Goal: Task Accomplishment & Management: Complete application form

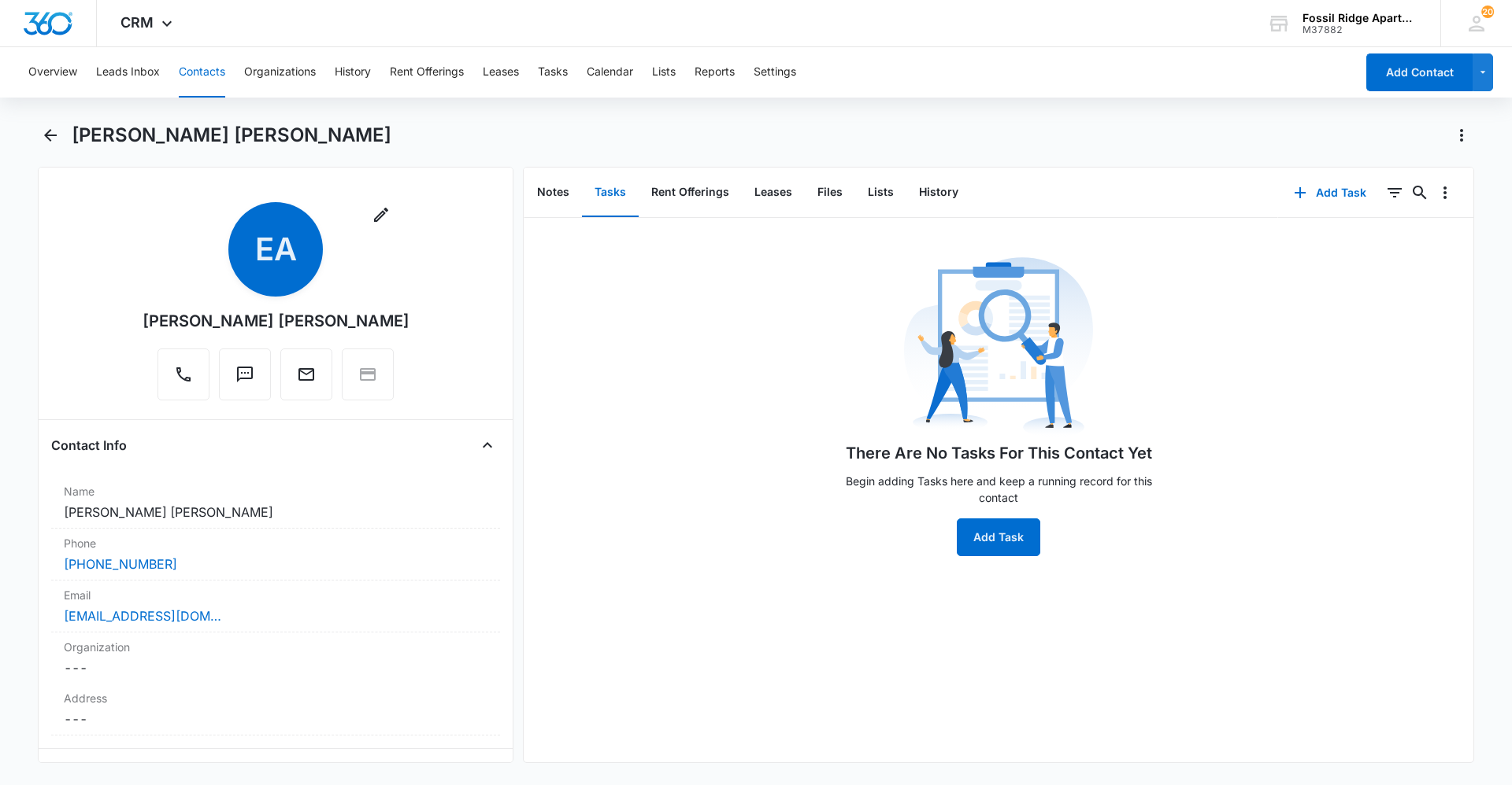
click at [195, 76] on button "Contacts" at bounding box center [202, 72] width 46 height 50
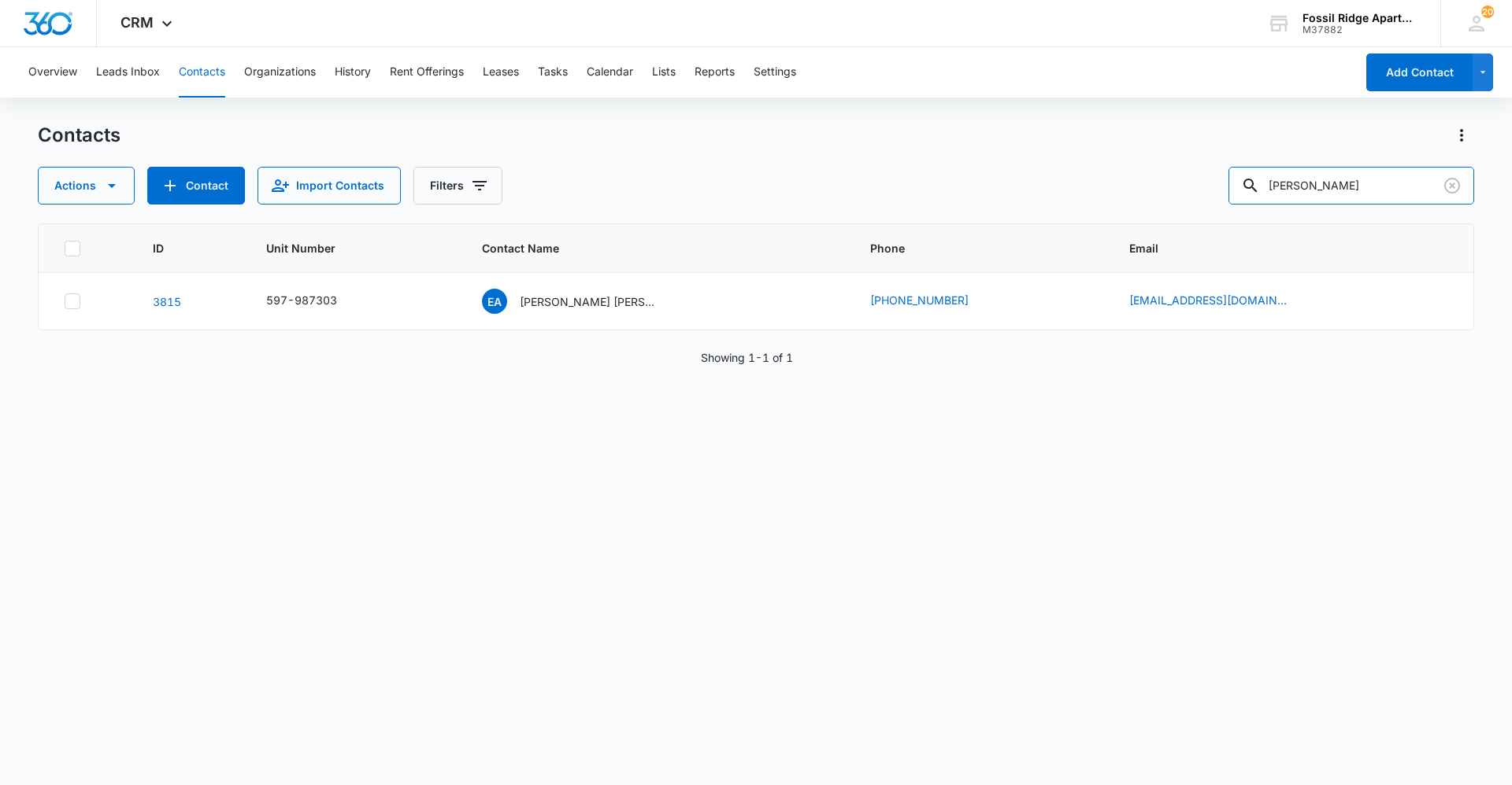
drag, startPoint x: 1353, startPoint y: 184, endPoint x: 1233, endPoint y: 192, distance: 120.3
click at [1233, 192] on div "Actions Contact Import Contacts Filters [PERSON_NAME]" at bounding box center [755, 186] width 1436 height 38
type input "7000-307"
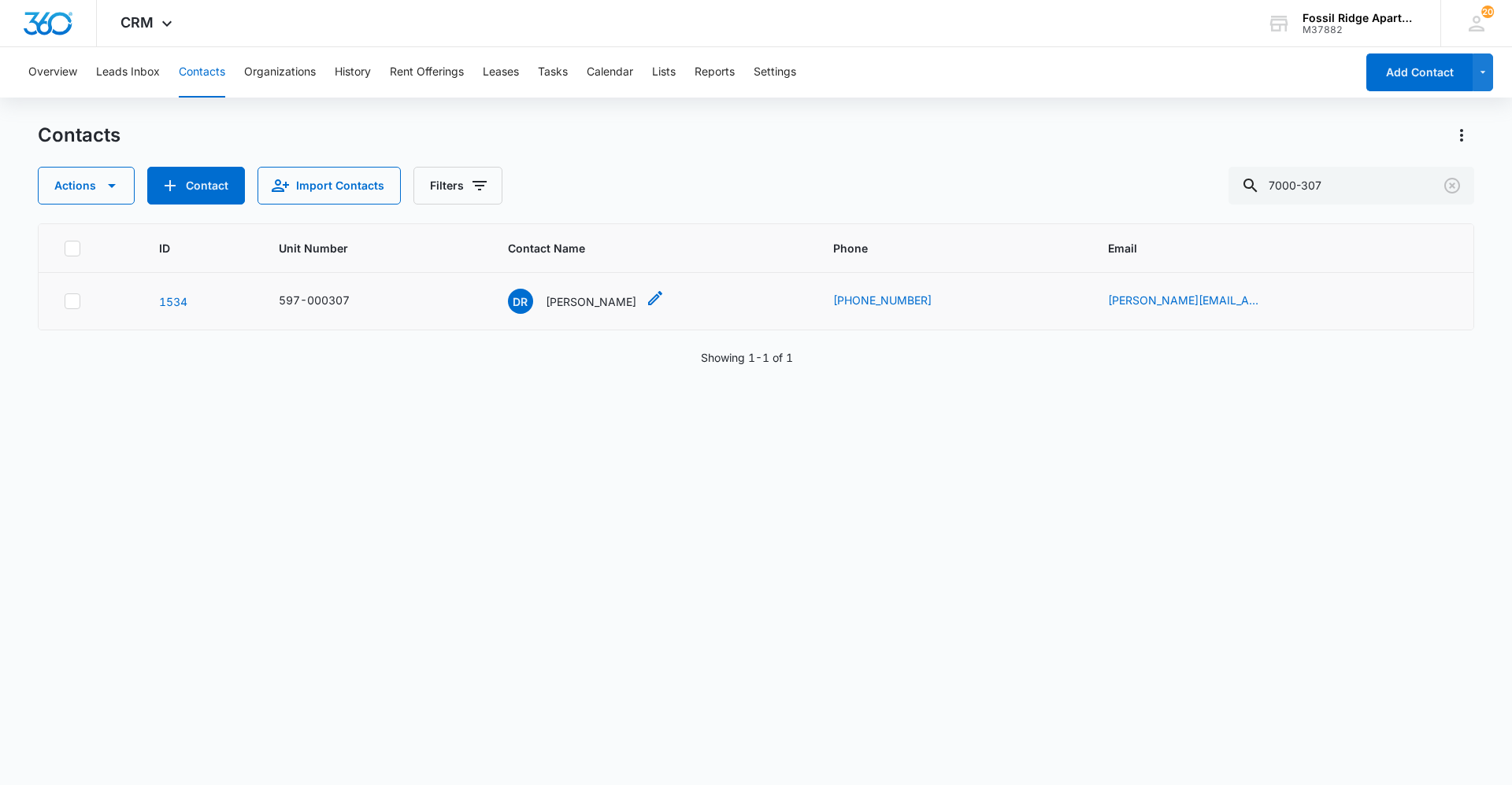
click at [592, 299] on p "[PERSON_NAME]" at bounding box center [591, 302] width 90 height 17
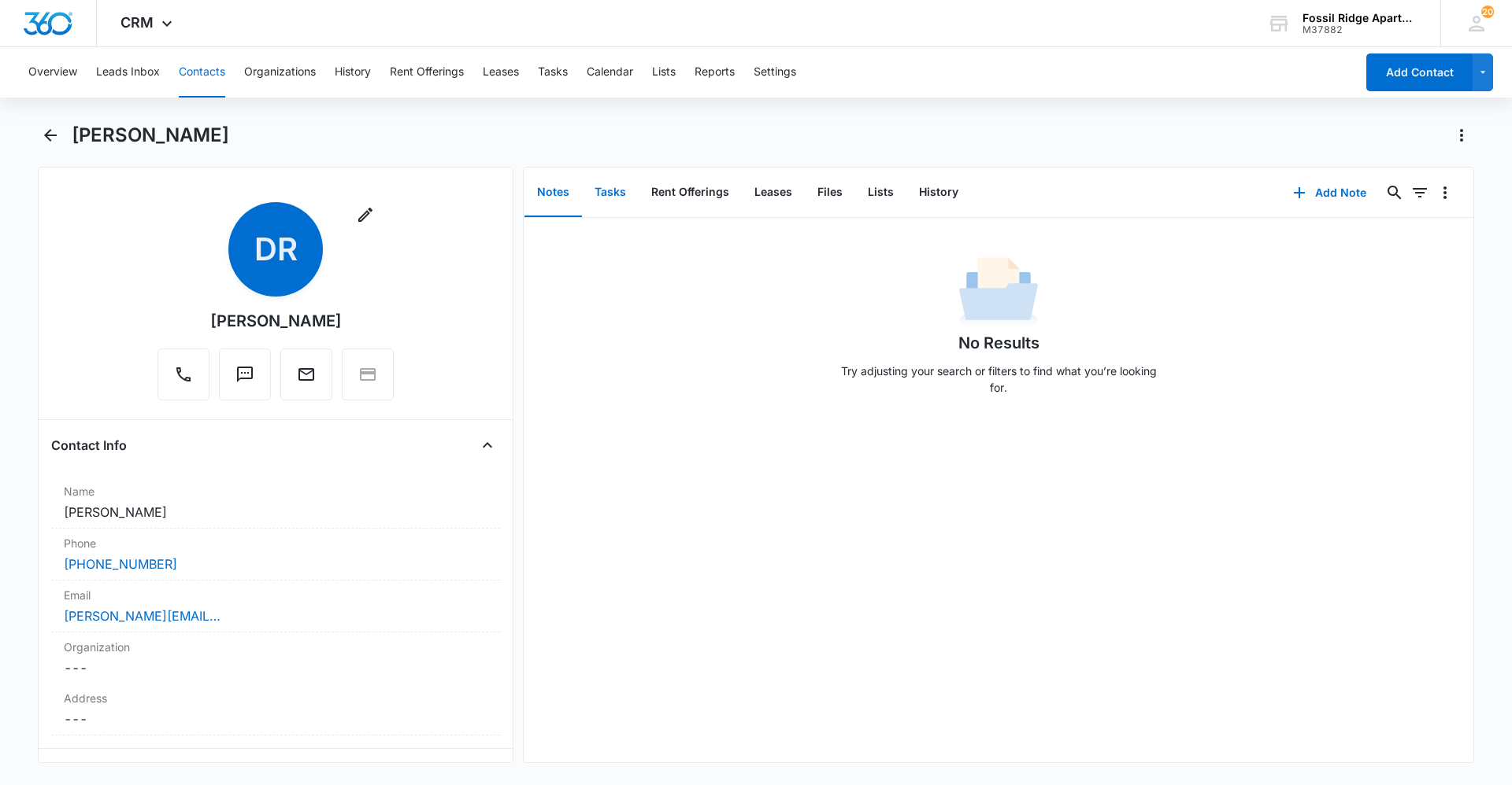
click at [619, 194] on button "Tasks" at bounding box center [609, 193] width 56 height 49
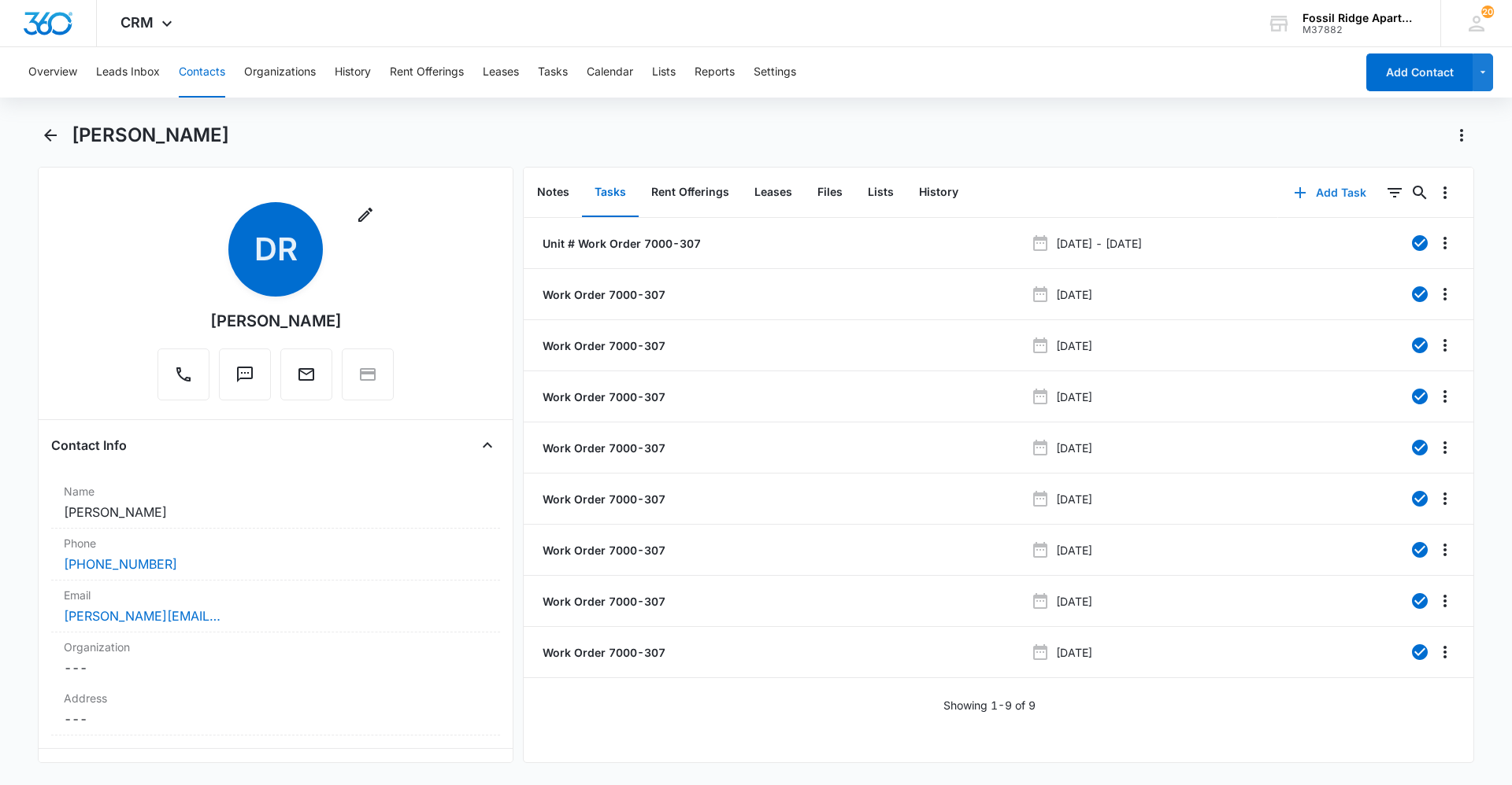
click at [1302, 186] on button "Add Task" at bounding box center [1330, 193] width 104 height 38
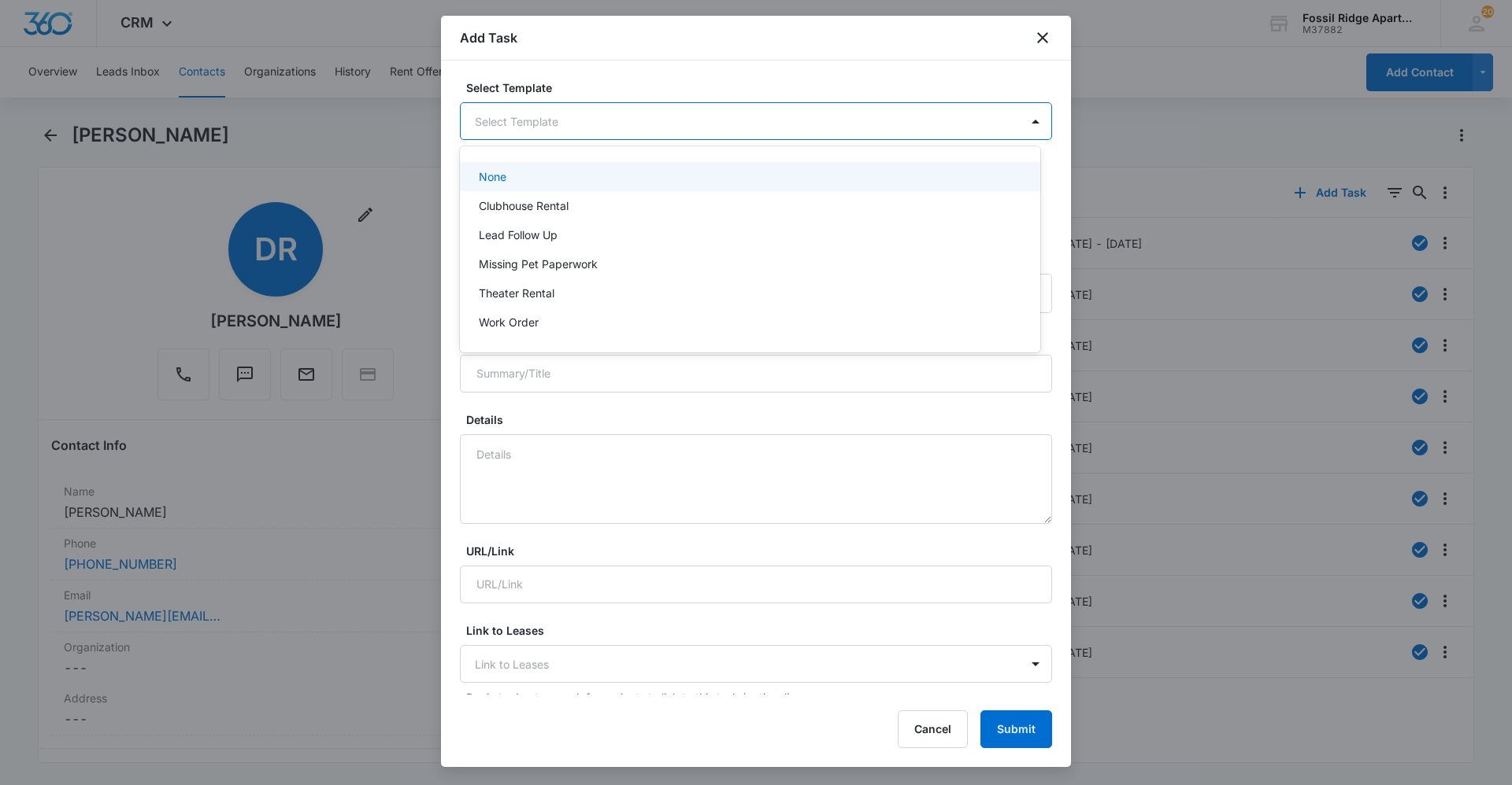
click at [641, 136] on body "CRM Apps Reputation Websites Forms CRM Email Social Content Ads Intelligence Fi…" at bounding box center [756, 392] width 1512 height 785
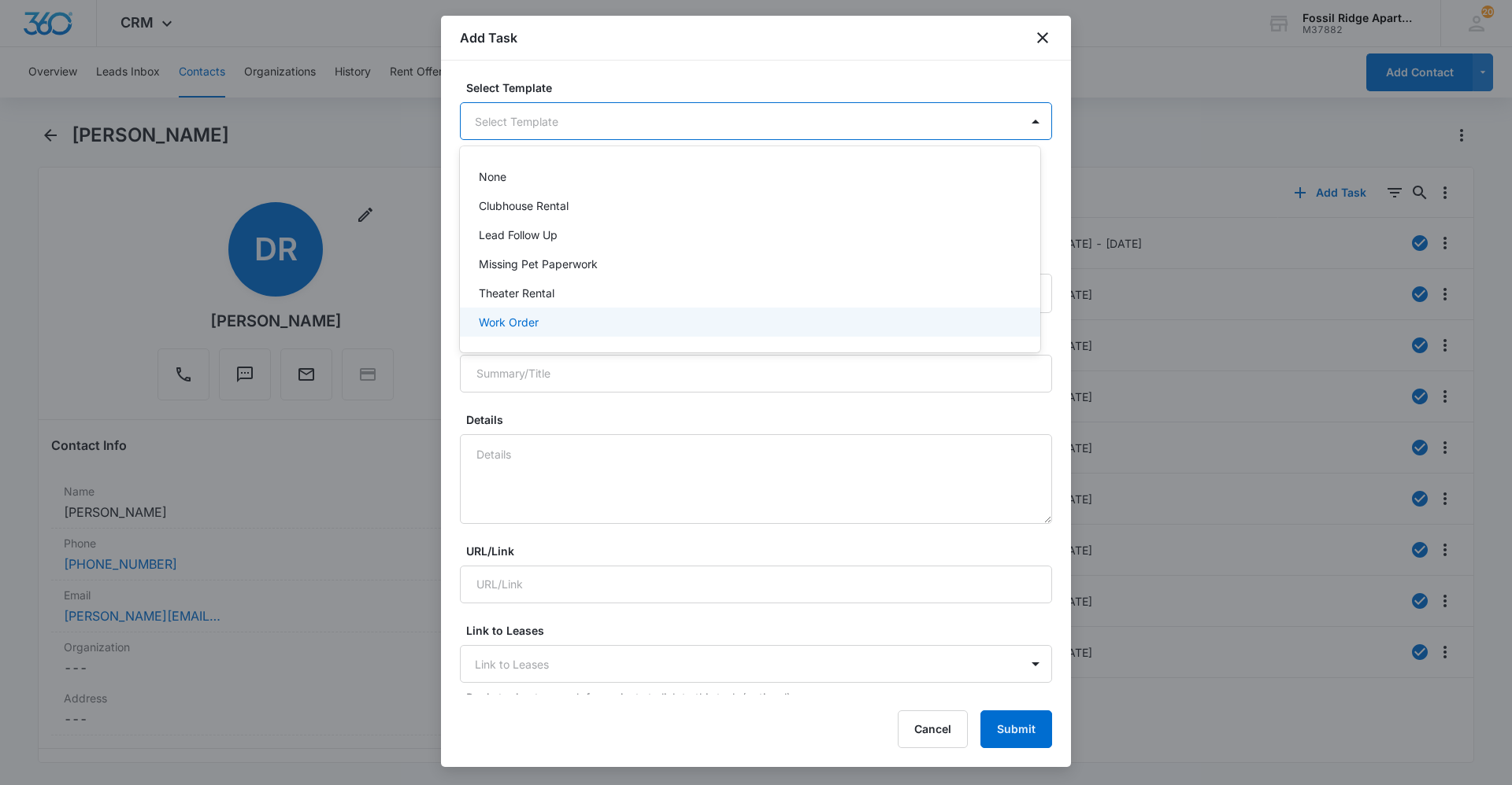
click at [562, 317] on div "Work Order" at bounding box center [749, 322] width 540 height 17
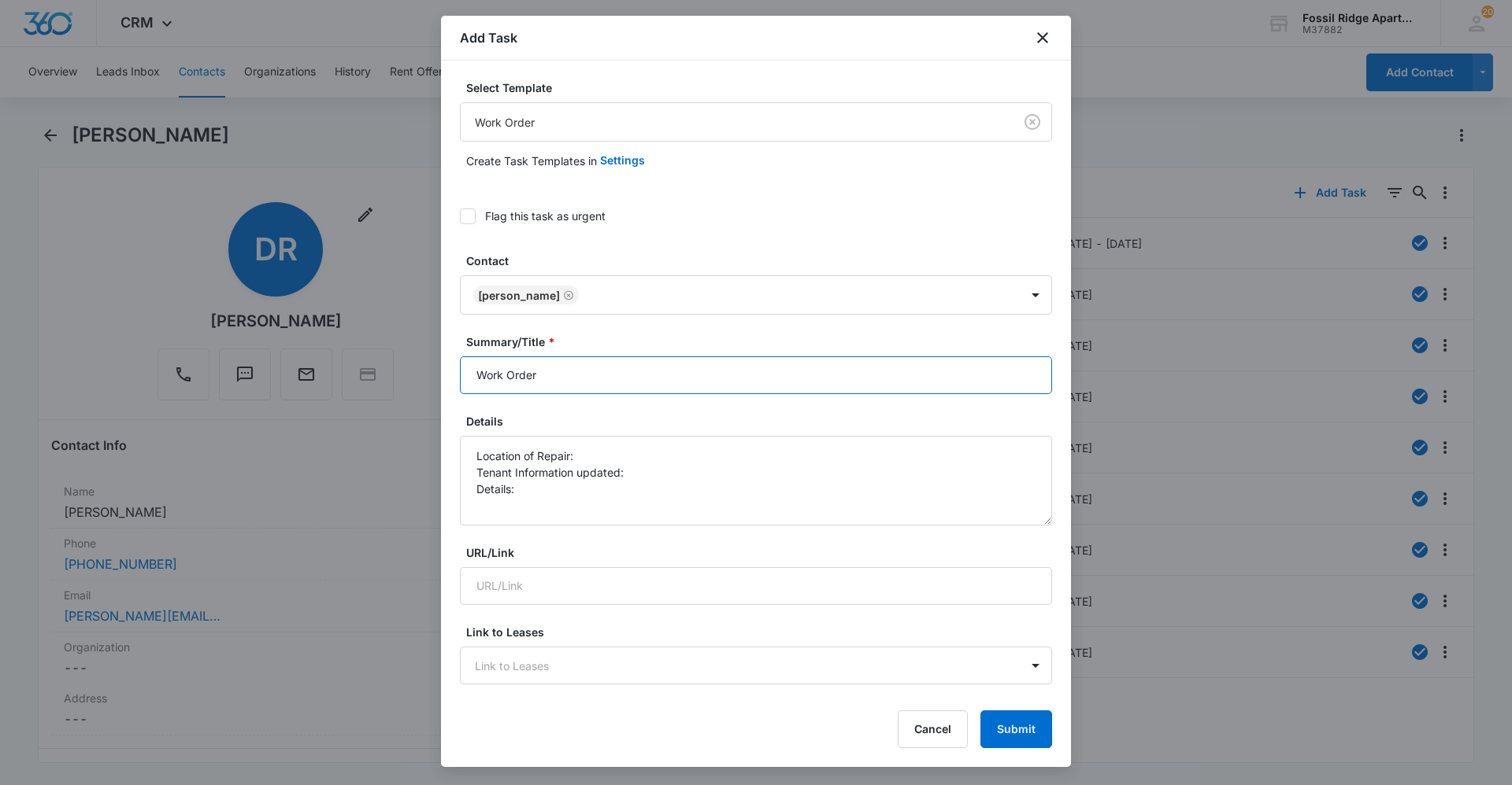
click at [571, 379] on input "Work Order" at bounding box center [756, 375] width 592 height 38
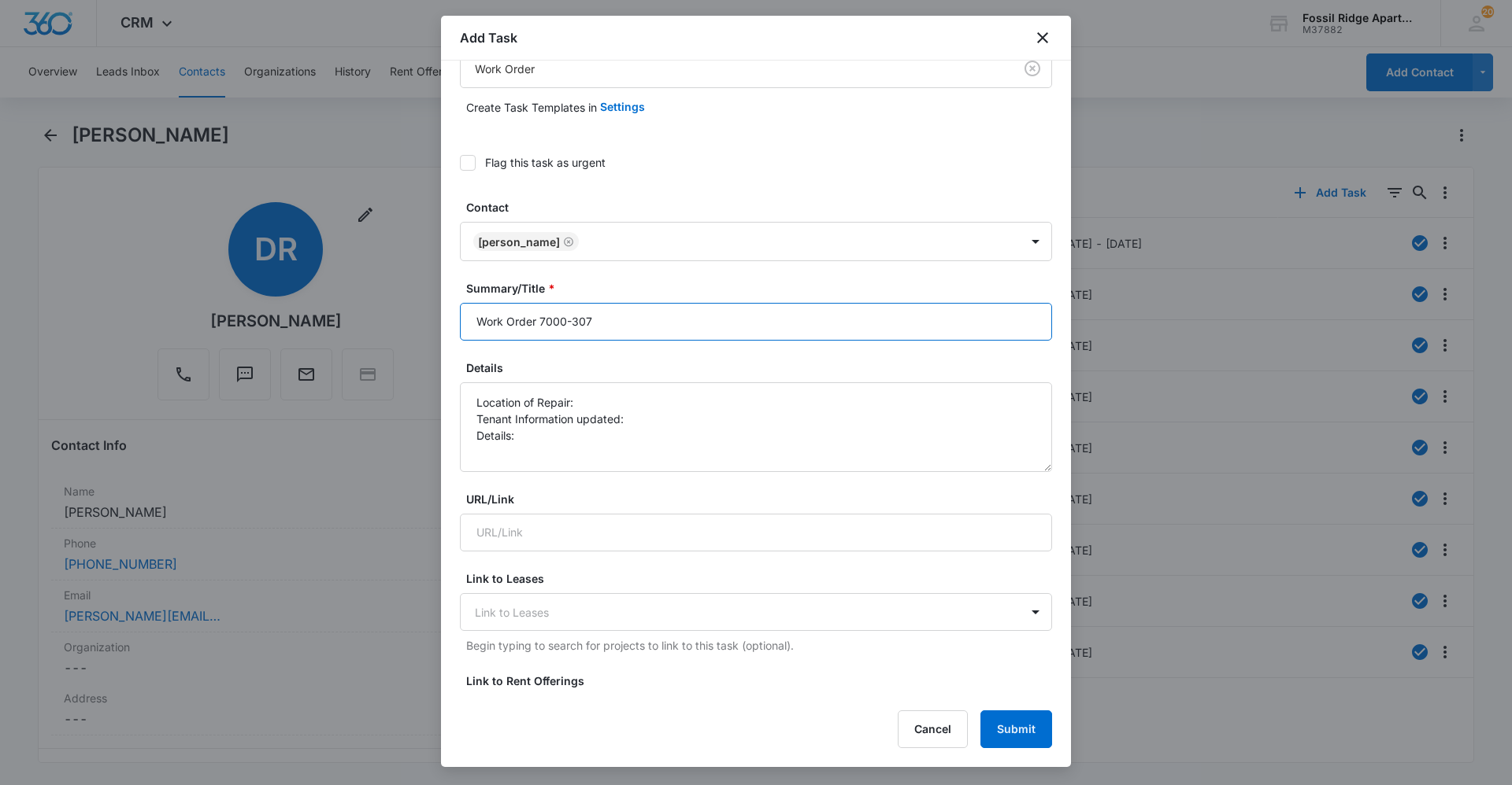
scroll to position [79, 0]
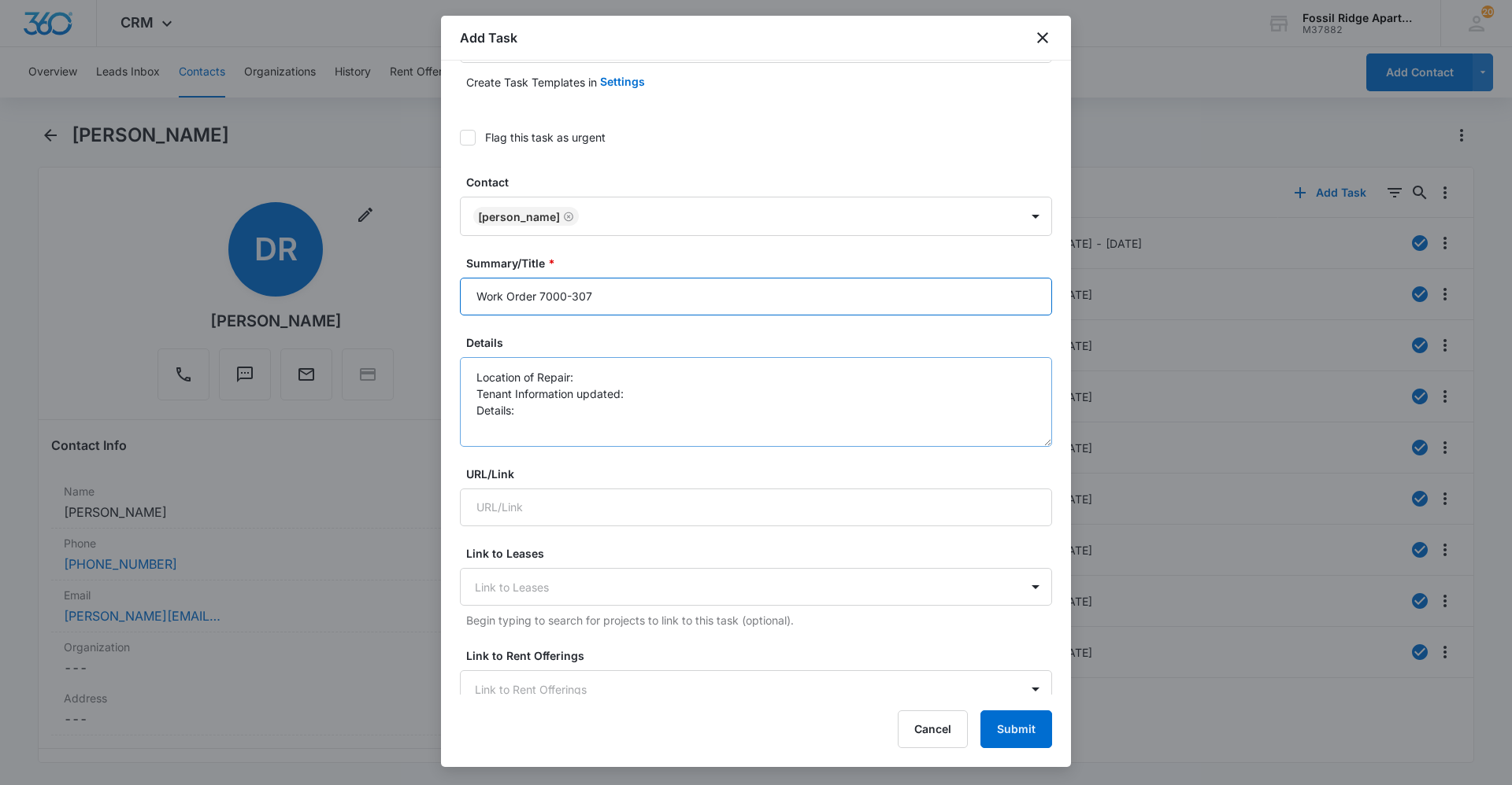
type input "Work Order 7000-307"
click at [592, 372] on textarea "Location of Repair: Tenant Information updated: Details:" at bounding box center [756, 402] width 592 height 89
click at [656, 403] on textarea "Location of Repair: dryer Tenant Information updated: Details:" at bounding box center [756, 402] width 592 height 89
click at [653, 400] on textarea "Location of Repair: dryer Tenant Information updated: Details:" at bounding box center [756, 402] width 592 height 89
click at [613, 413] on textarea "Location of Repair: dryer Tenant Information updated: yes Details:" at bounding box center [756, 402] width 592 height 89
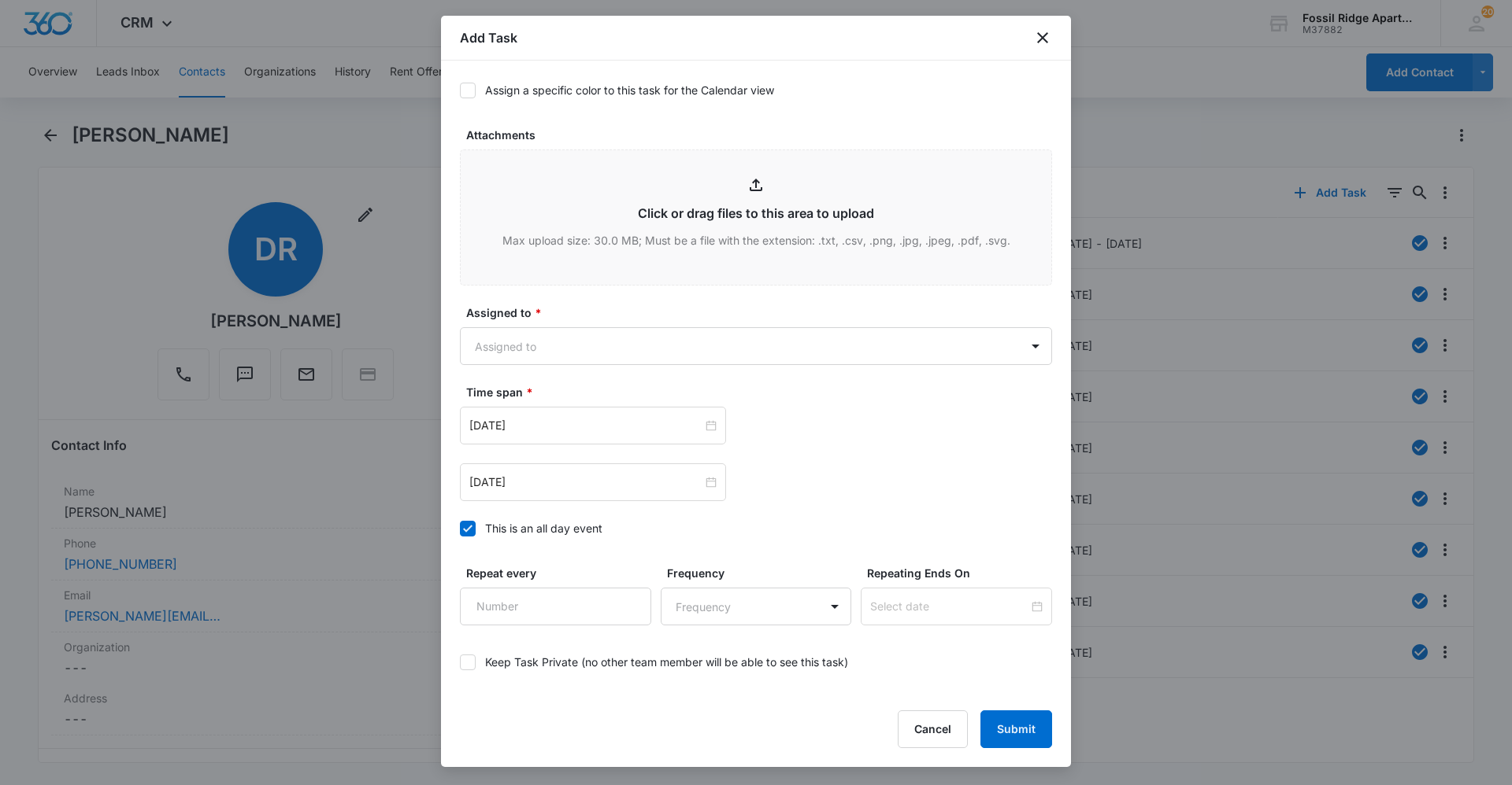
scroll to position [787, 0]
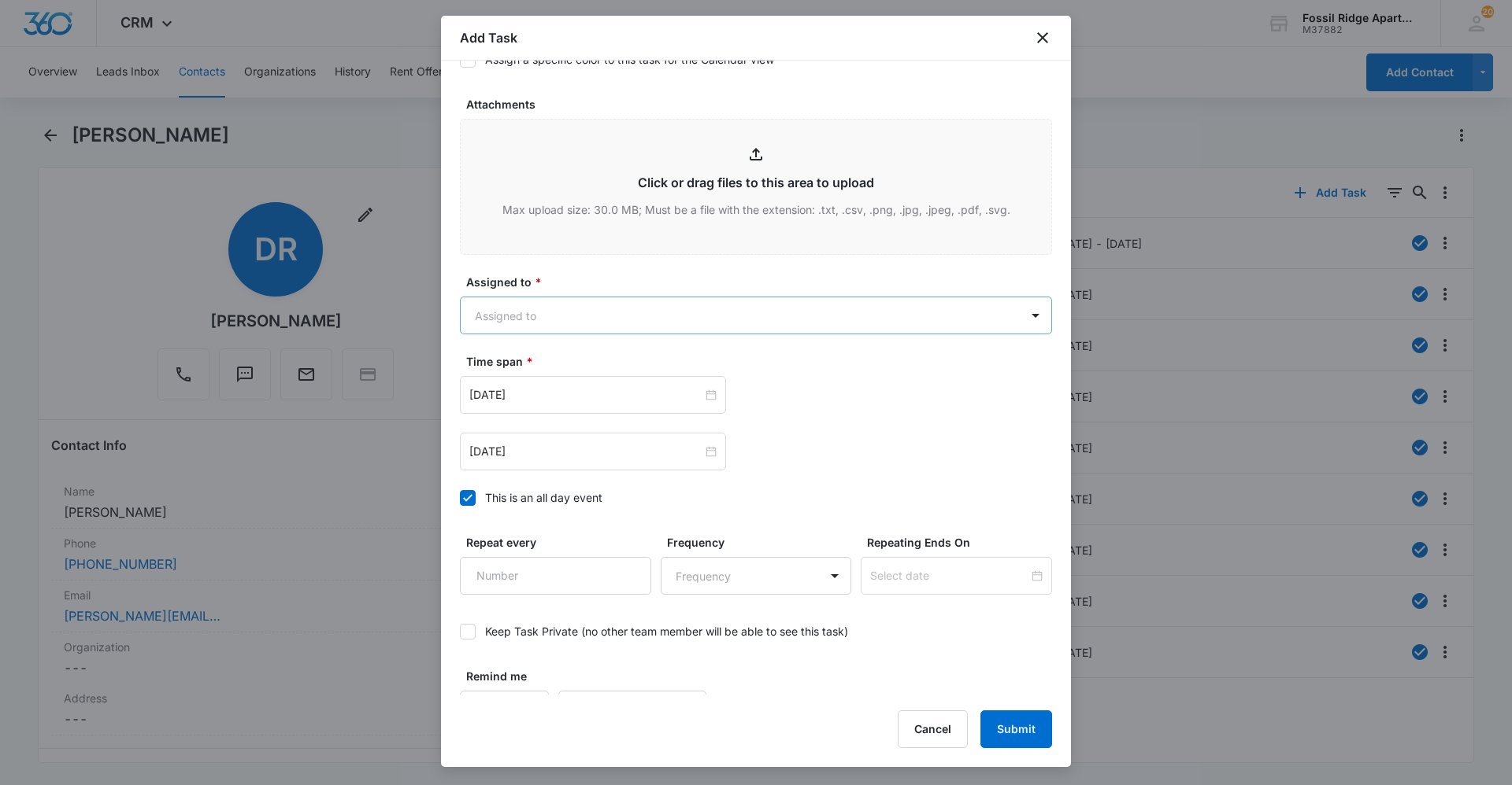
type textarea "Location of Repair: dryer Tenant Information updated: yes Details: Dryer starte…"
click at [545, 323] on body "CRM Apps Reputation Websites Forms CRM Email Social Content Ads Intelligence Fi…" at bounding box center [756, 392] width 1512 height 785
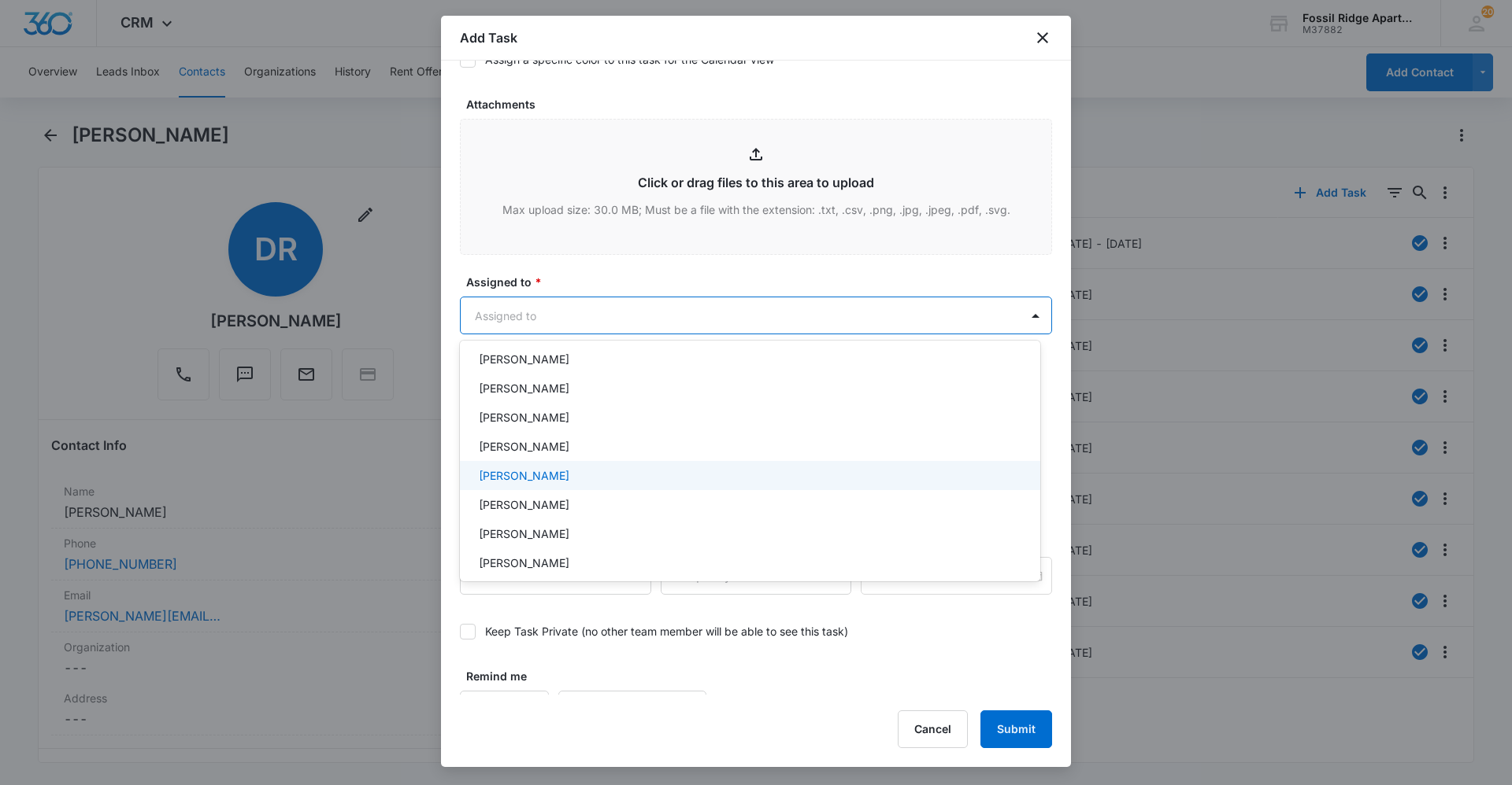
scroll to position [236, 0]
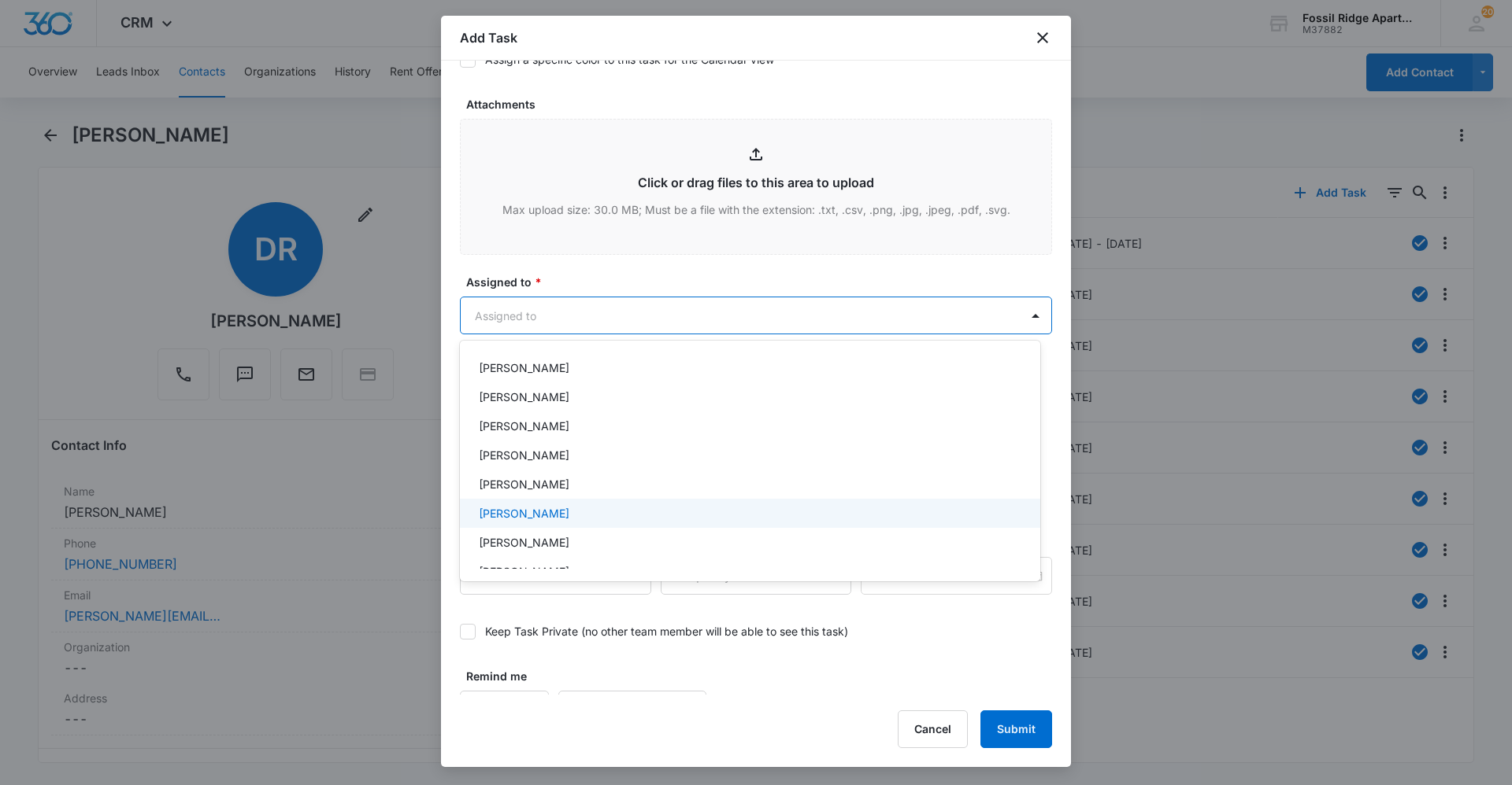
click at [534, 514] on p "[PERSON_NAME]" at bounding box center [524, 514] width 90 height 17
click at [645, 656] on div at bounding box center [756, 392] width 1512 height 785
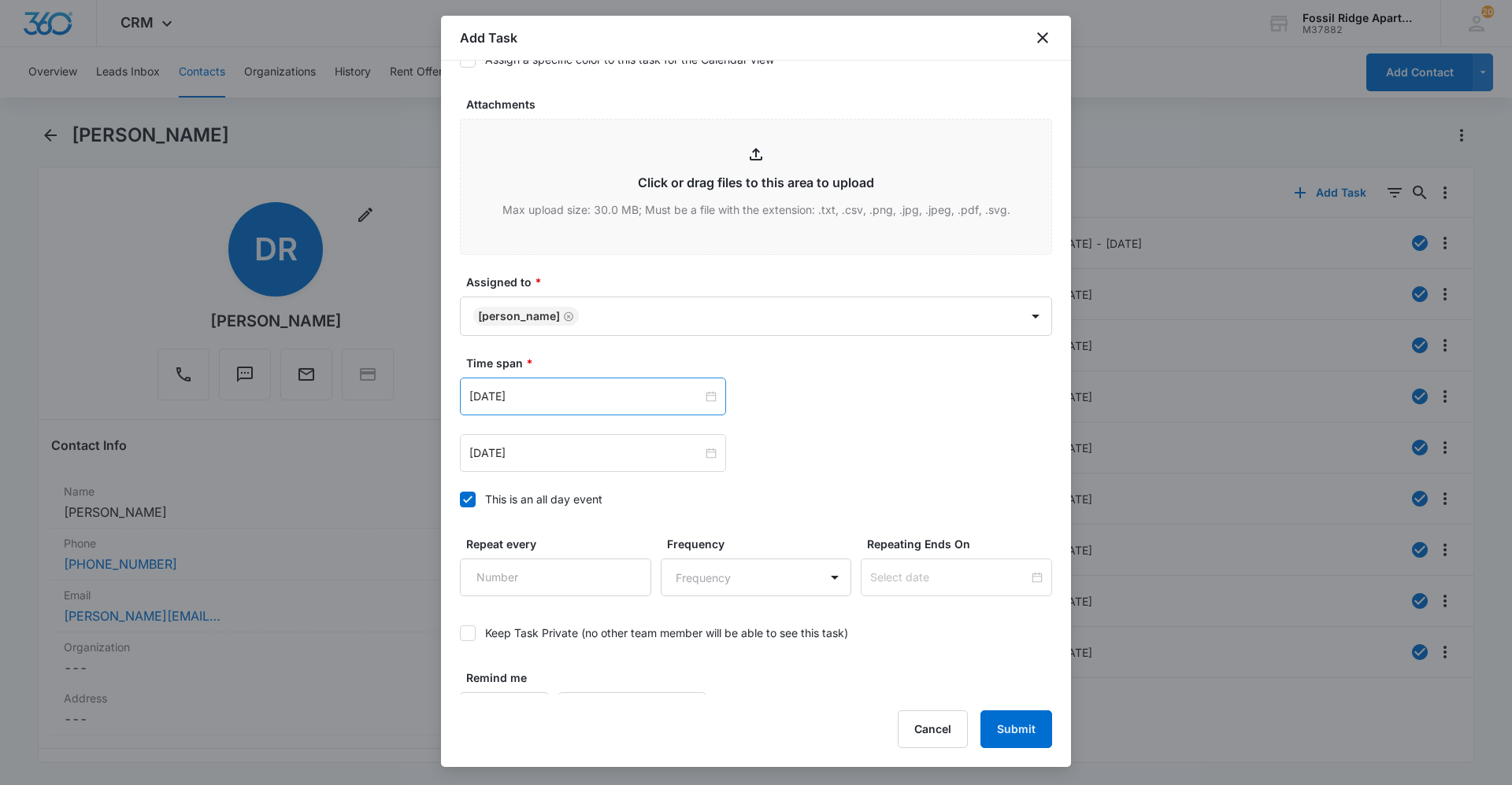
click at [593, 405] on div "[DATE]" at bounding box center [593, 397] width 266 height 38
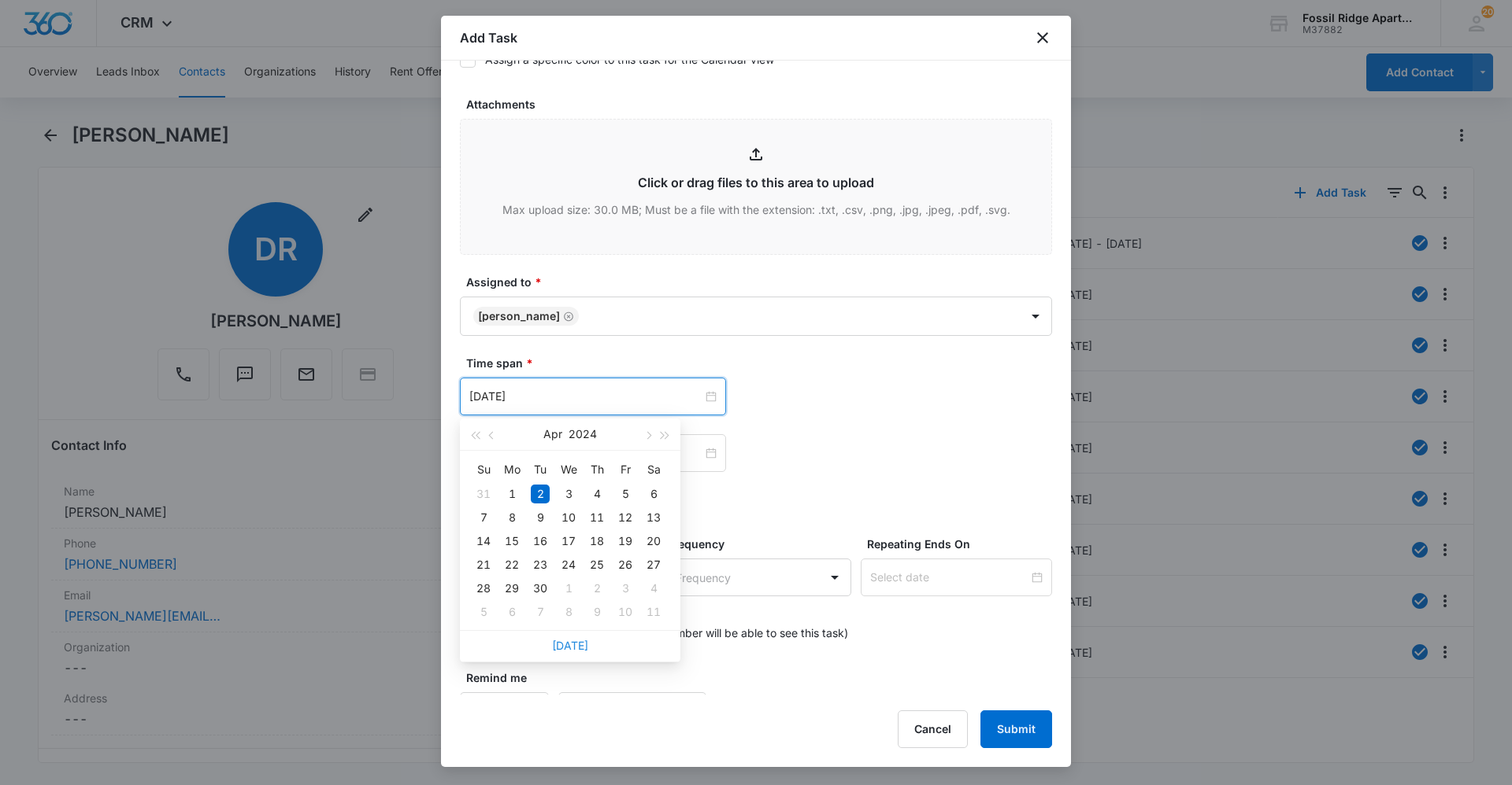
click at [568, 646] on link "[DATE]" at bounding box center [570, 646] width 37 height 13
type input "[DATE]"
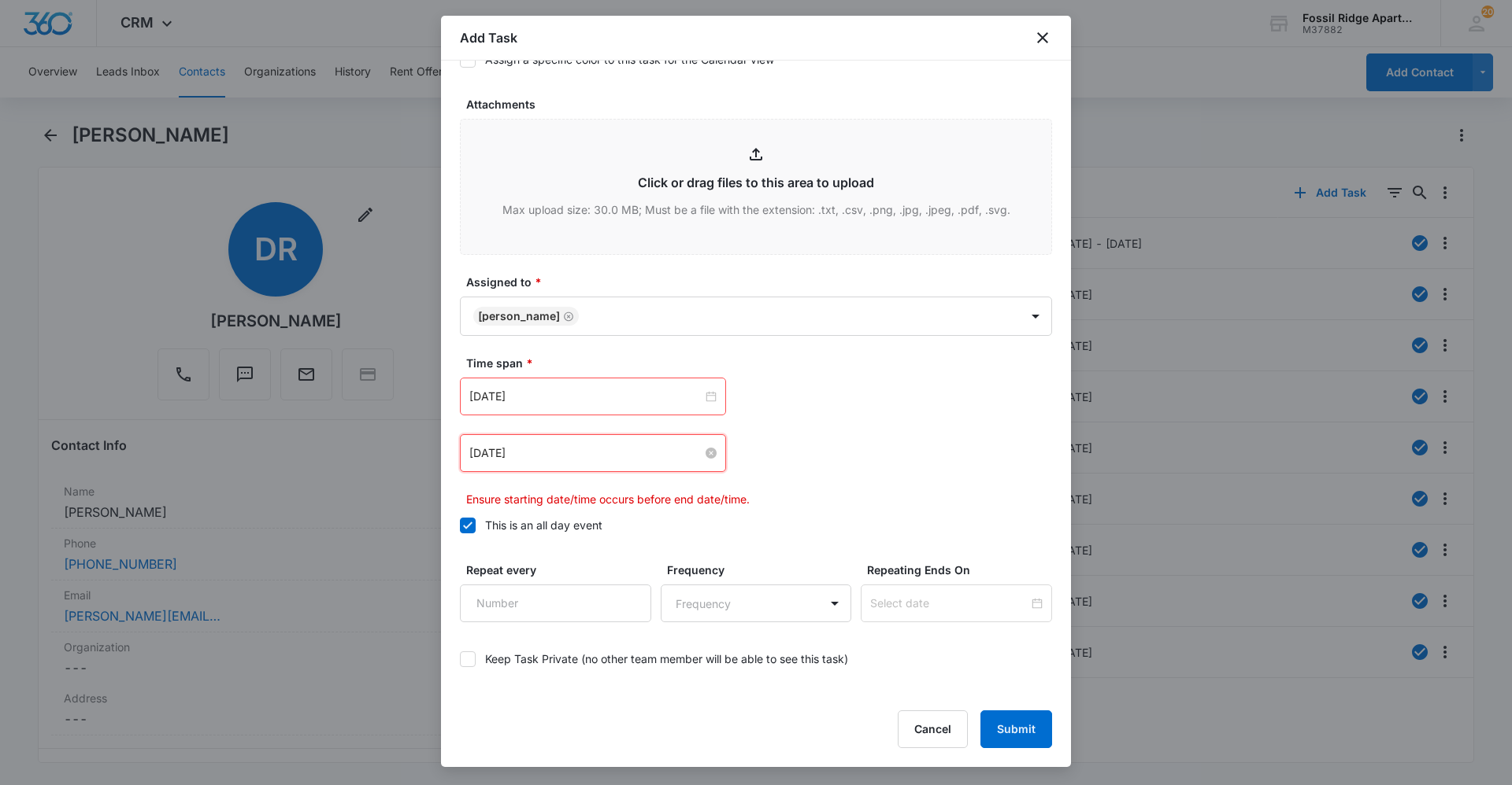
click at [562, 453] on input "[DATE]" at bounding box center [585, 453] width 233 height 17
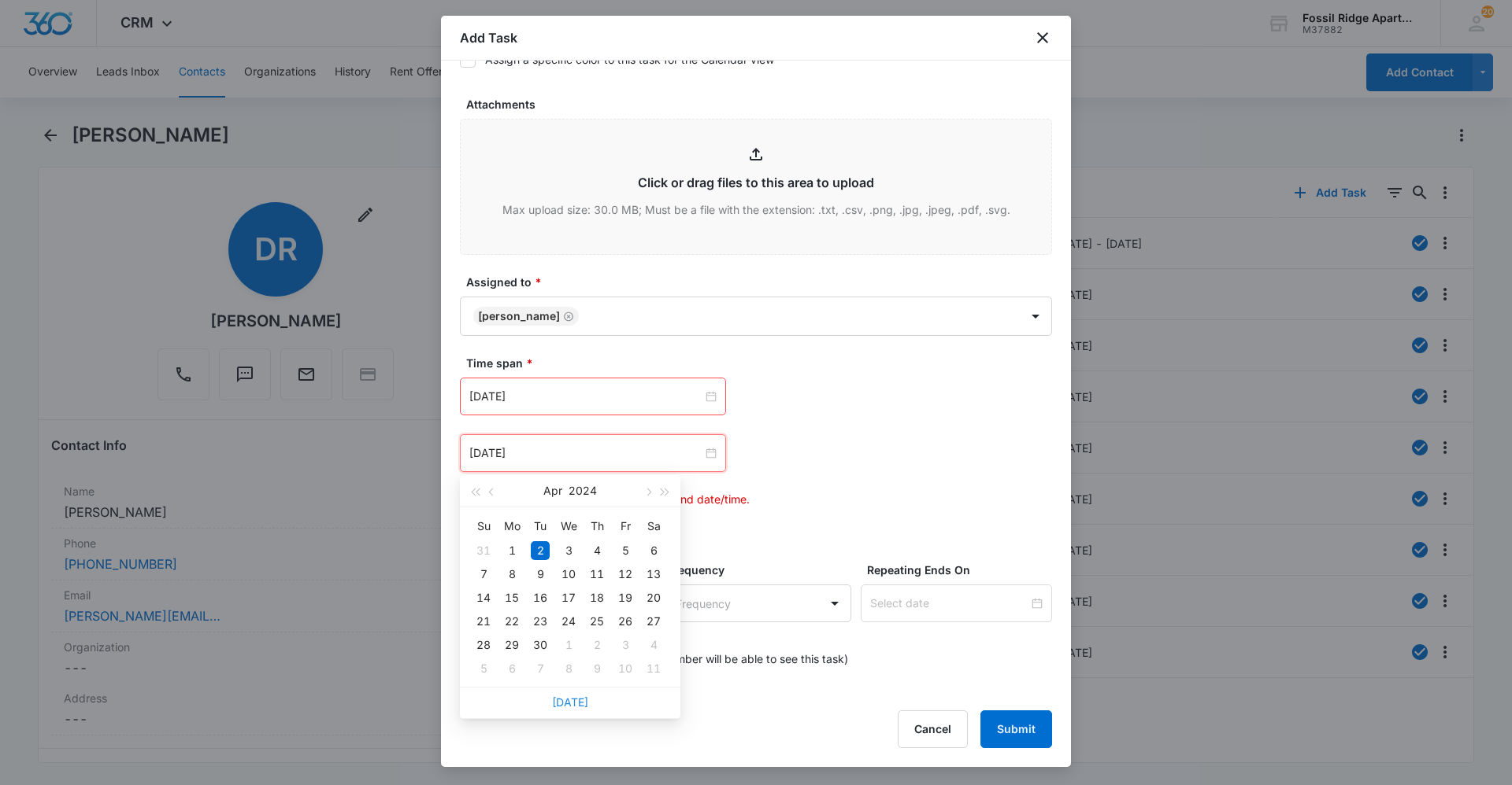
click at [578, 696] on link "[DATE]" at bounding box center [570, 702] width 37 height 13
type input "[DATE]"
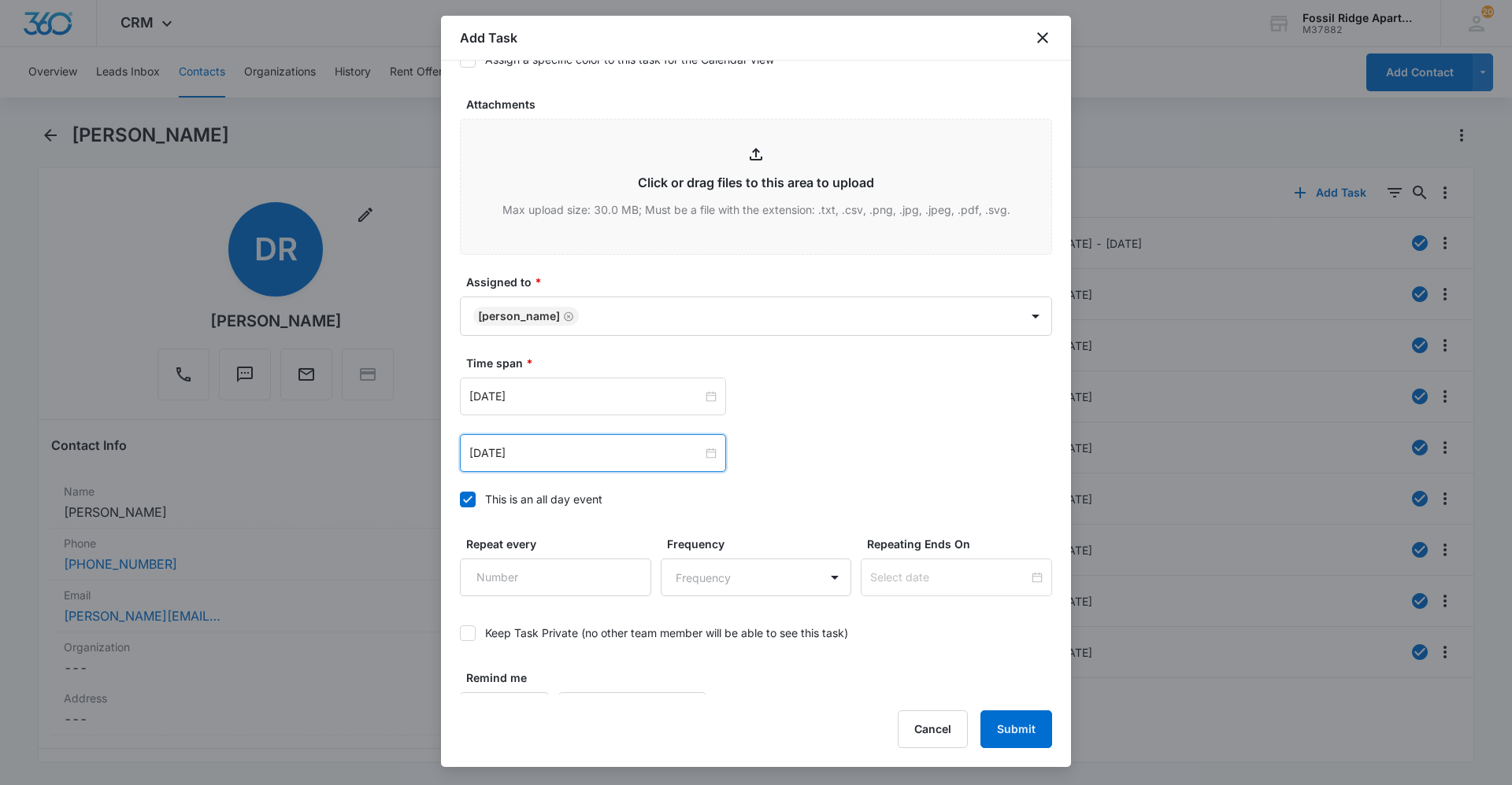
scroll to position [823, 0]
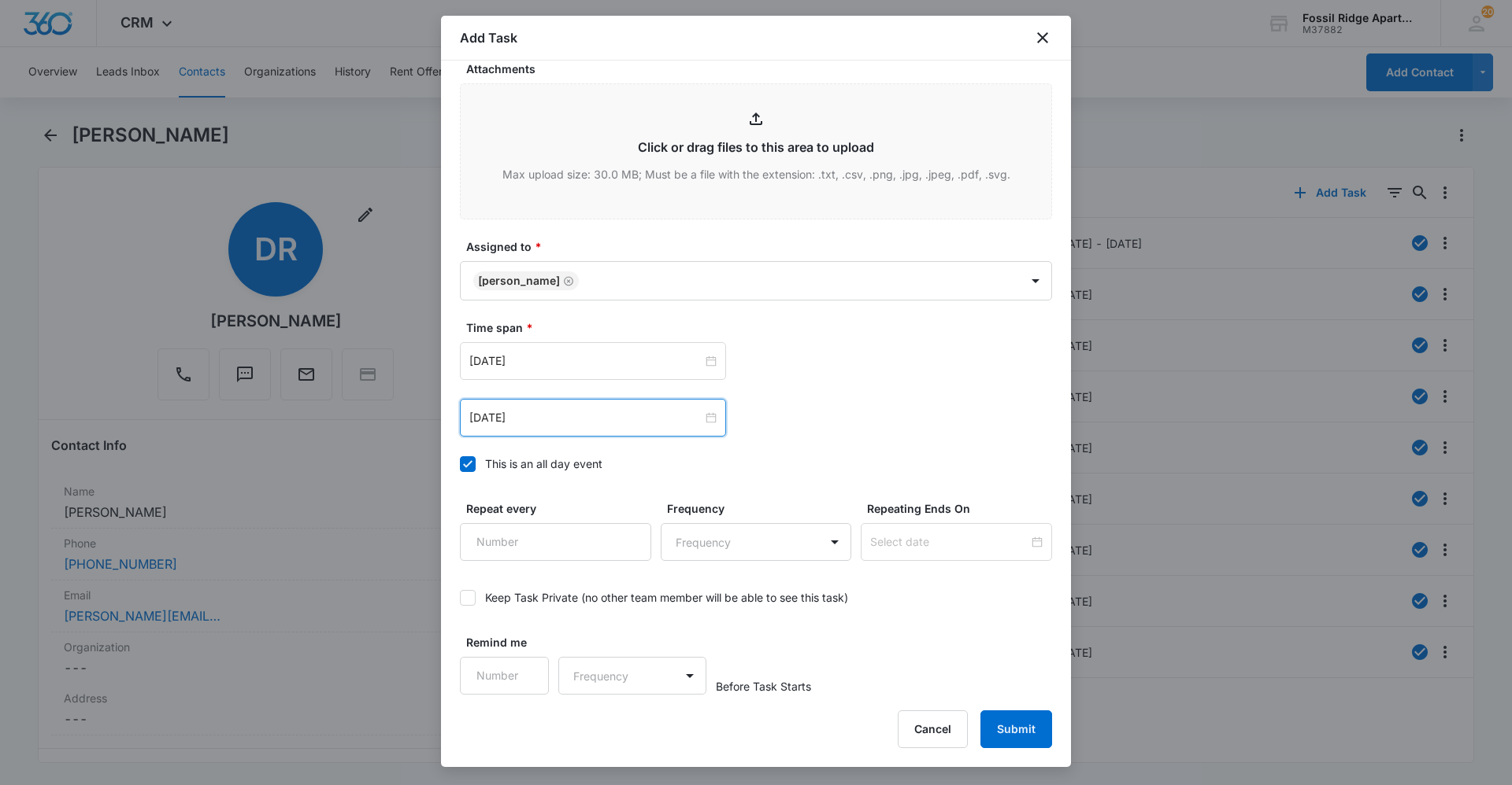
click at [903, 667] on div "Remind me Frequency Before Task Starts" at bounding box center [756, 664] width 592 height 61
click at [1002, 731] on button "Submit" at bounding box center [1016, 730] width 71 height 38
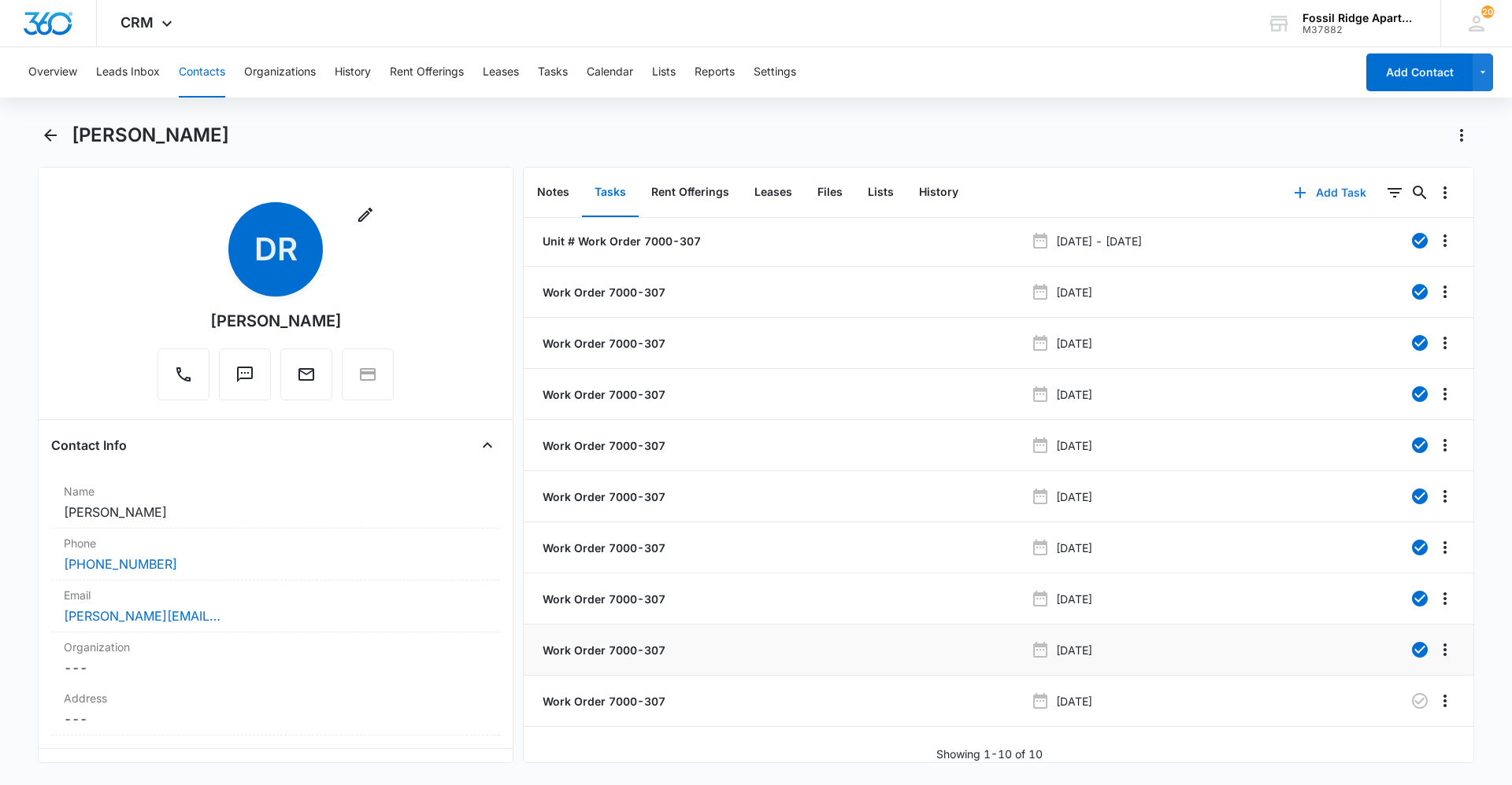
scroll to position [14, 0]
click at [582, 693] on p "Work Order 7000-307" at bounding box center [602, 701] width 126 height 17
